Goal: Check status: Check status

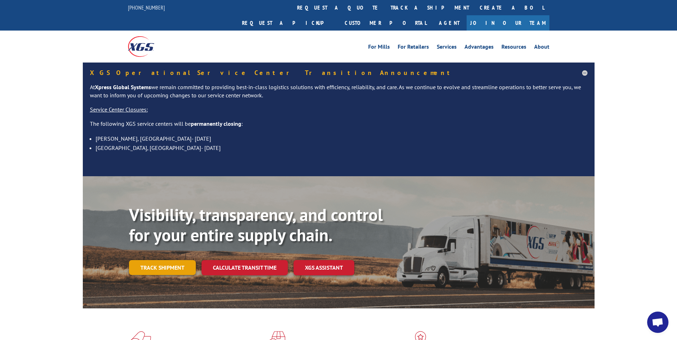
click at [174, 260] on link "Track shipment" at bounding box center [162, 267] width 67 height 15
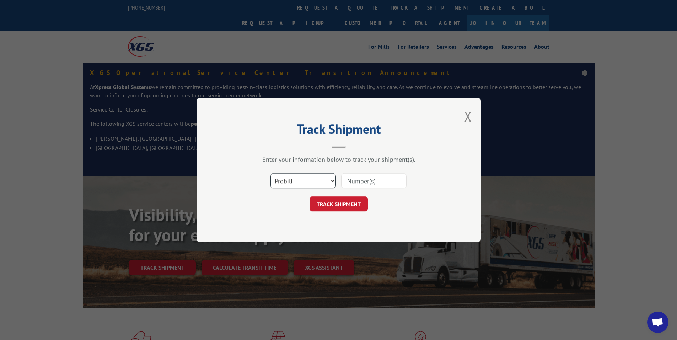
click at [289, 178] on select "Select category... Probill BOL PO" at bounding box center [302, 180] width 65 height 15
select select "po"
click at [270, 173] on select "Select category... Probill BOL PO" at bounding box center [302, 180] width 65 height 15
click at [357, 182] on input at bounding box center [373, 180] width 65 height 15
paste input "75507427"
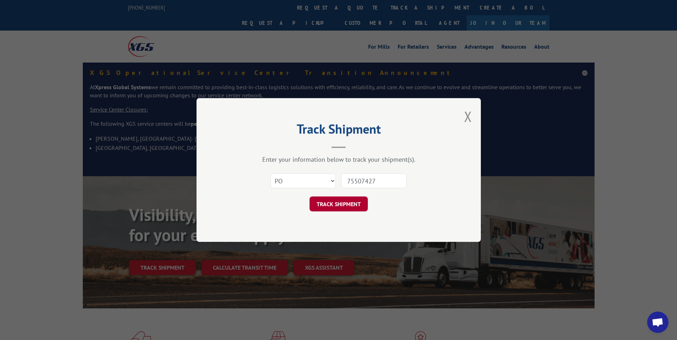
type input "75507427"
click at [325, 203] on button "TRACK SHIPMENT" at bounding box center [338, 203] width 58 height 15
